Goal: Information Seeking & Learning: Find specific fact

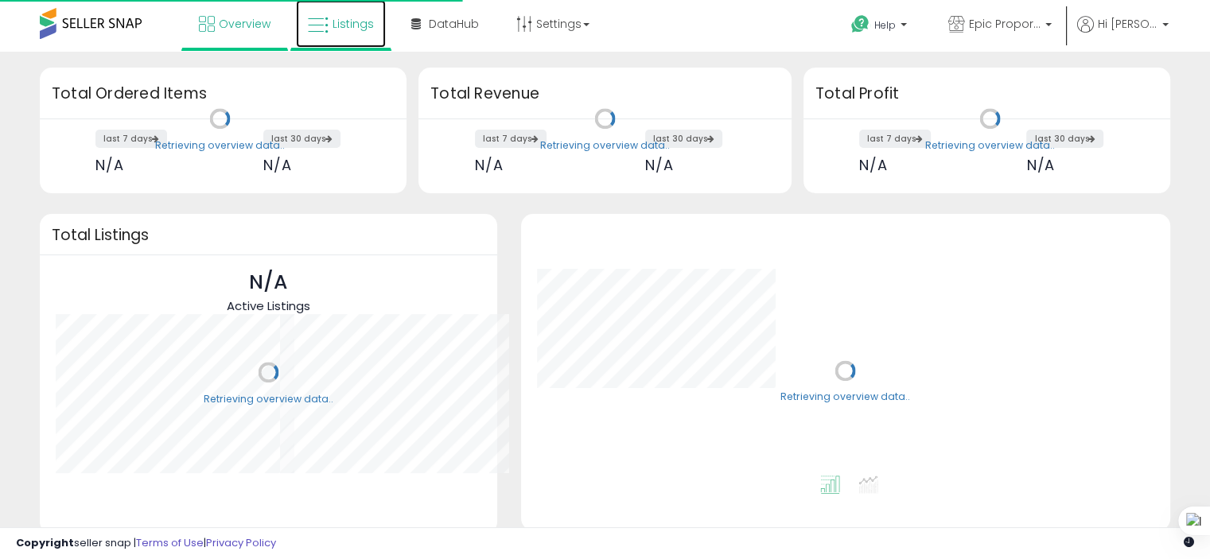
click at [357, 25] on span "Listings" at bounding box center [353, 24] width 41 height 16
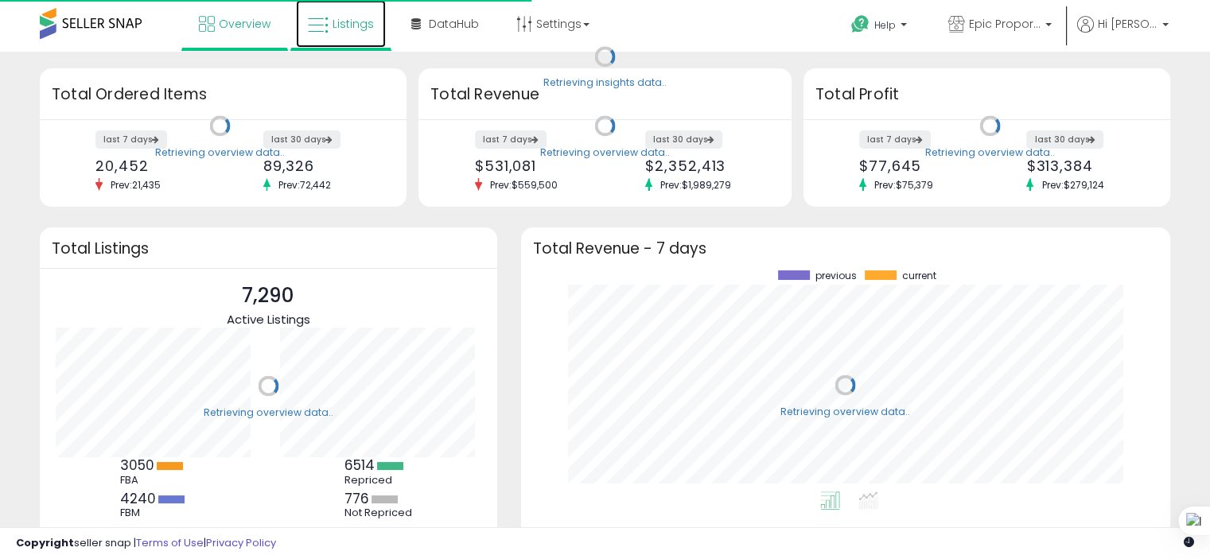
scroll to position [220, 618]
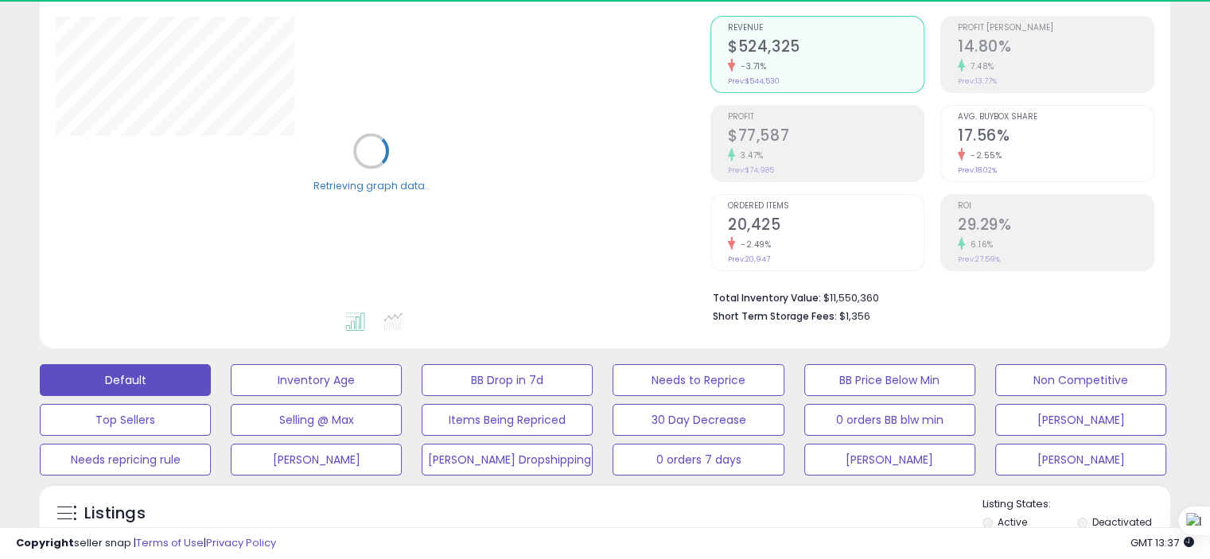
scroll to position [398, 0]
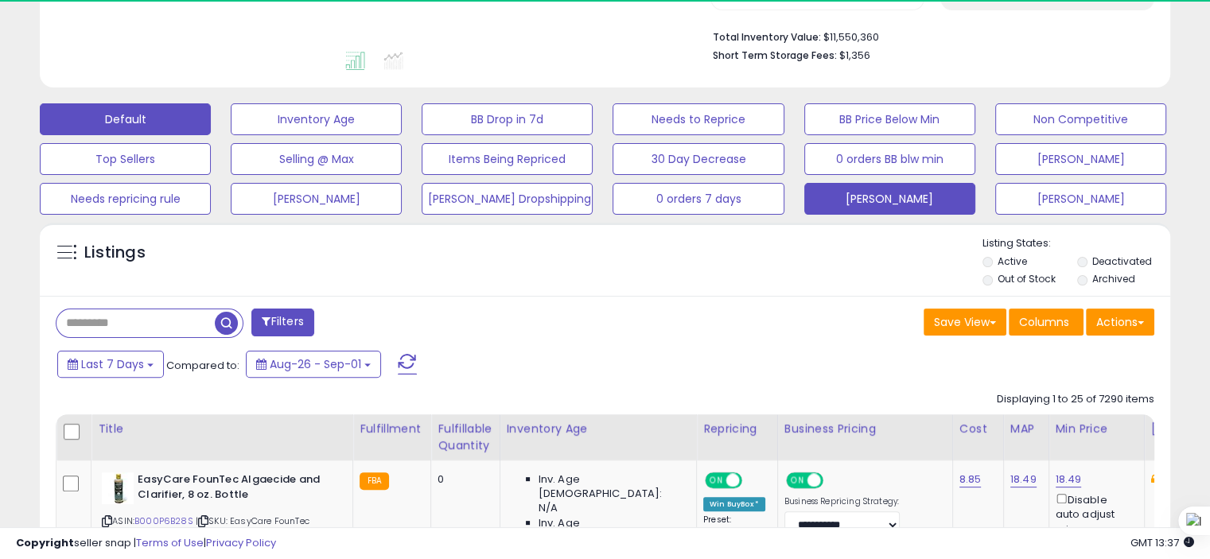
click at [934, 193] on button "Andrea" at bounding box center [890, 199] width 171 height 32
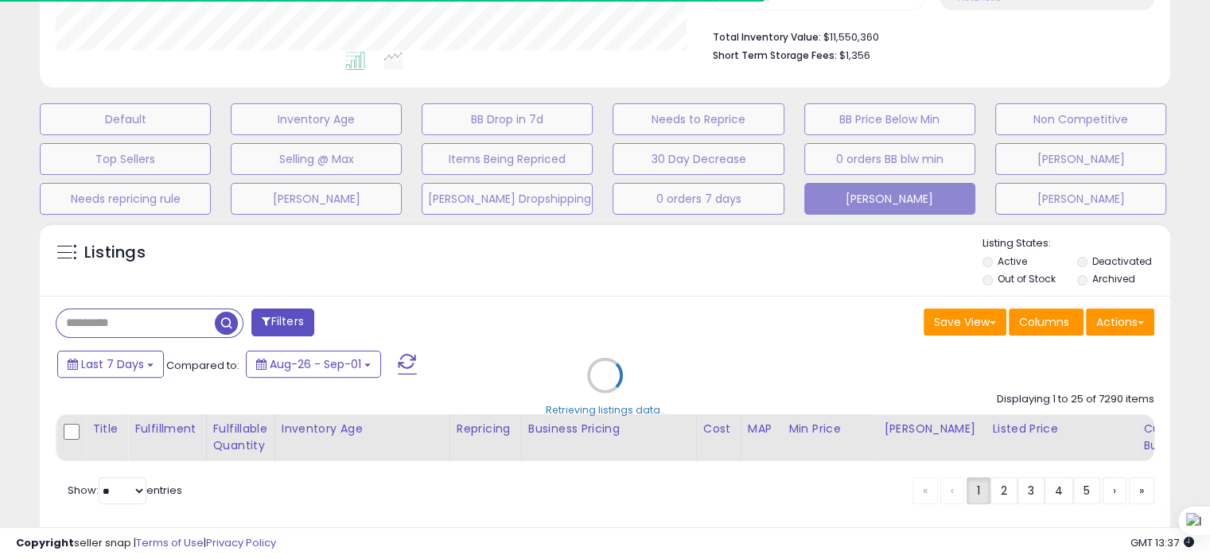
scroll to position [325, 654]
click at [135, 316] on div "Retrieving listings data.." at bounding box center [605, 387] width 1155 height 345
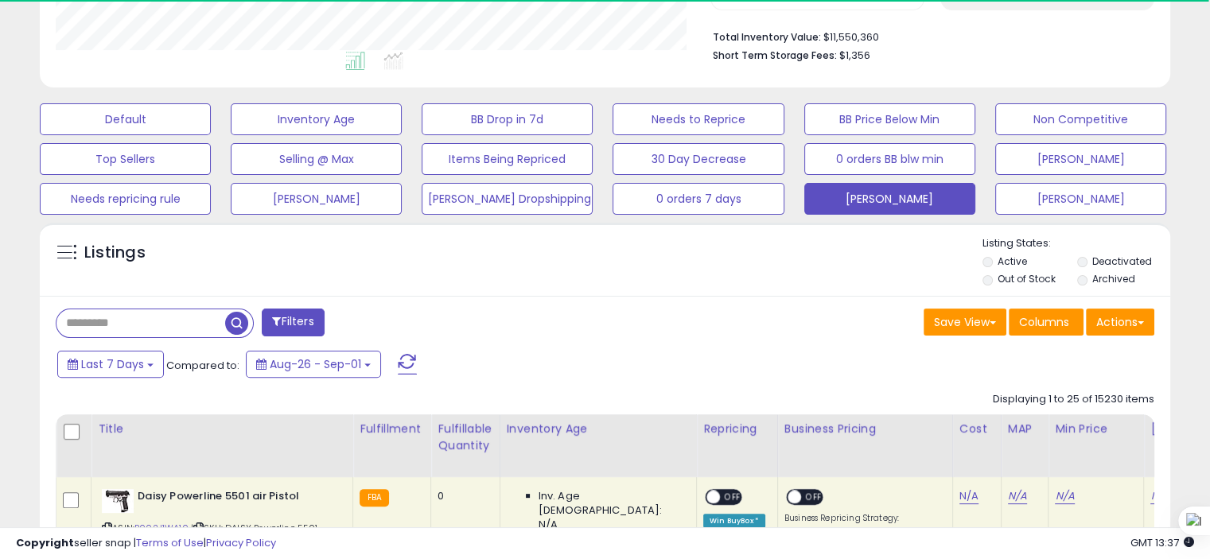
click at [134, 321] on input "text" at bounding box center [141, 324] width 169 height 28
paste input "**********"
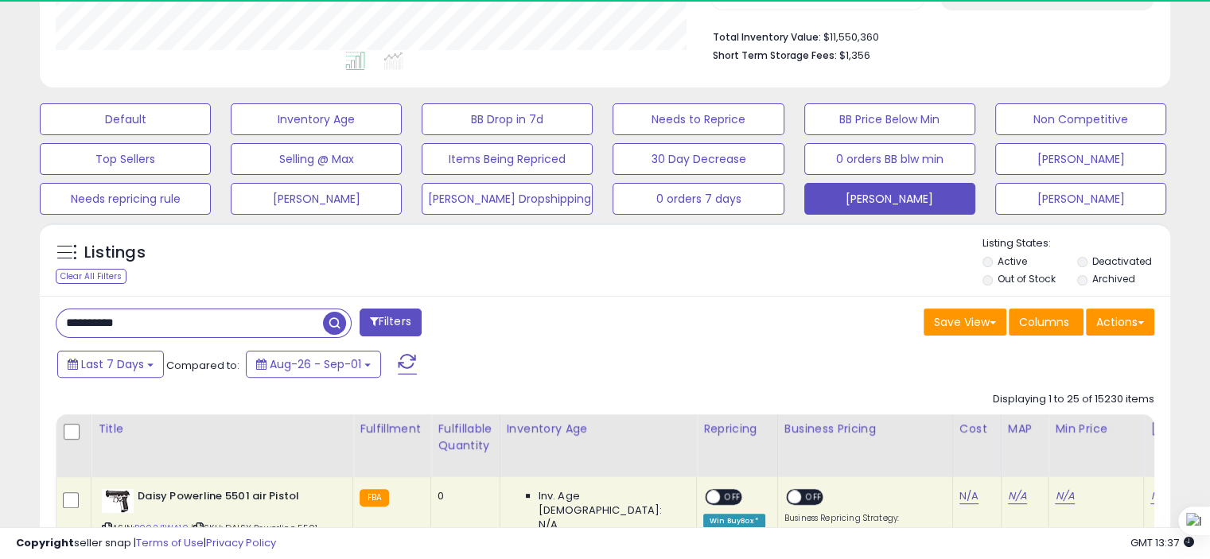
type input "**********"
click at [329, 319] on span "button" at bounding box center [334, 323] width 23 height 23
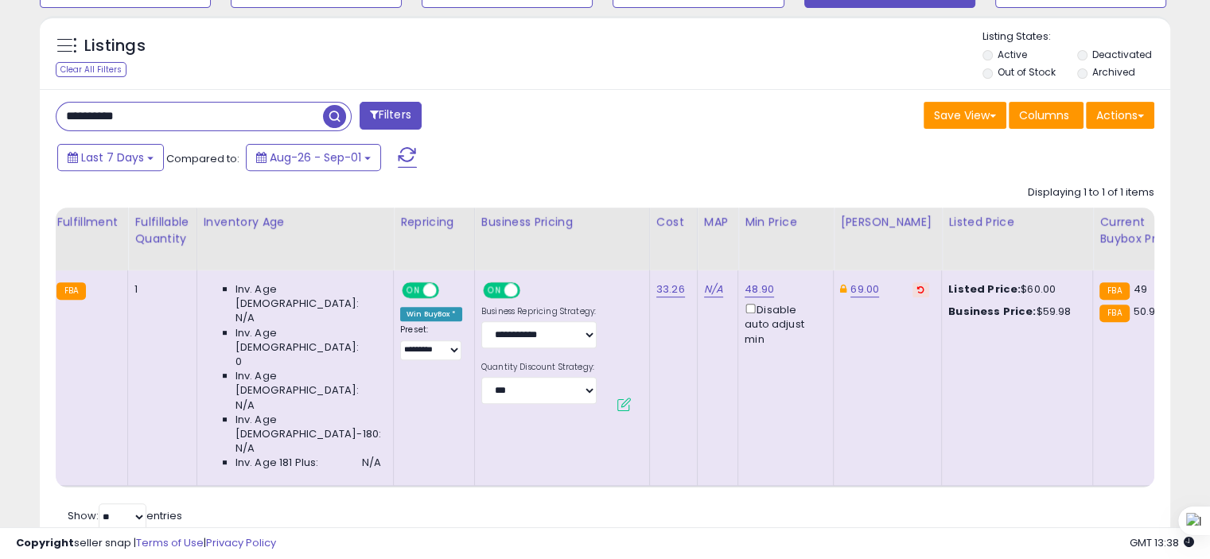
scroll to position [0, 306]
drag, startPoint x: 979, startPoint y: 286, endPoint x: 1009, endPoint y: 289, distance: 30.4
click at [1009, 289] on div "Listed Price: $60.00" at bounding box center [1012, 290] width 132 height 14
copy div "60.00"
